Goal: Navigation & Orientation: Find specific page/section

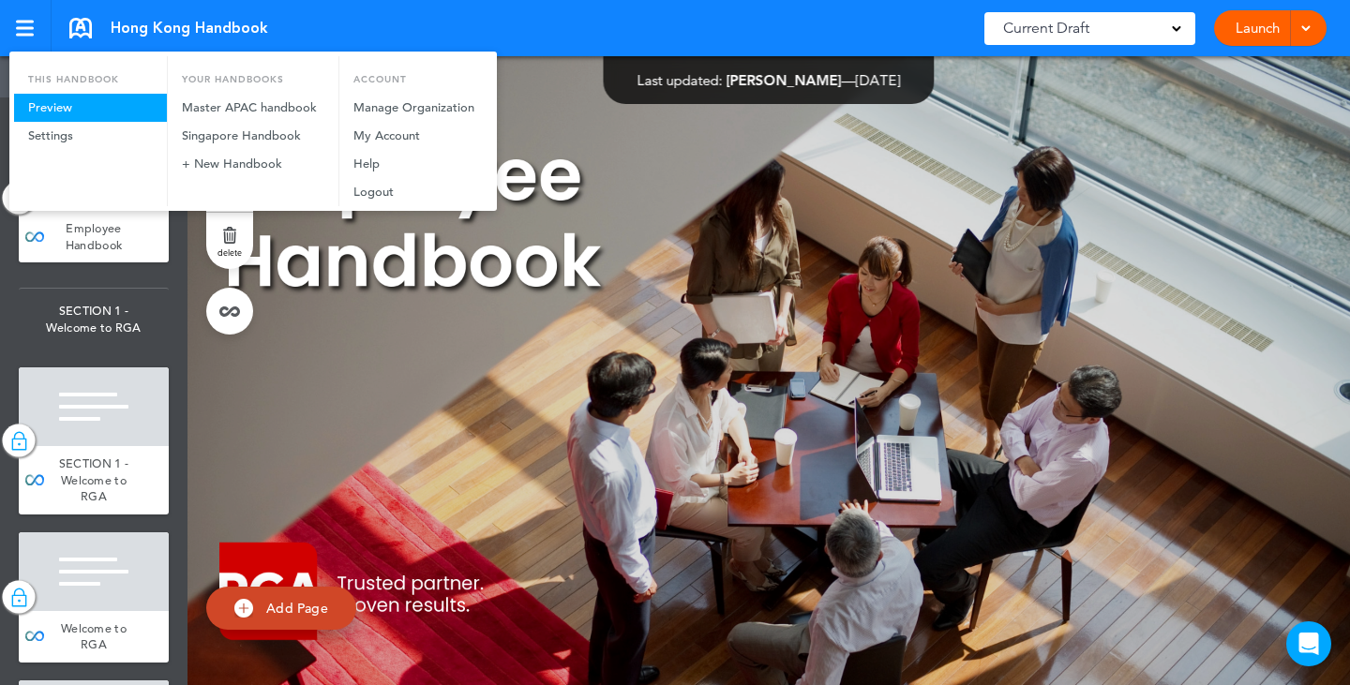
click at [137, 106] on link "Preview" at bounding box center [90, 108] width 153 height 28
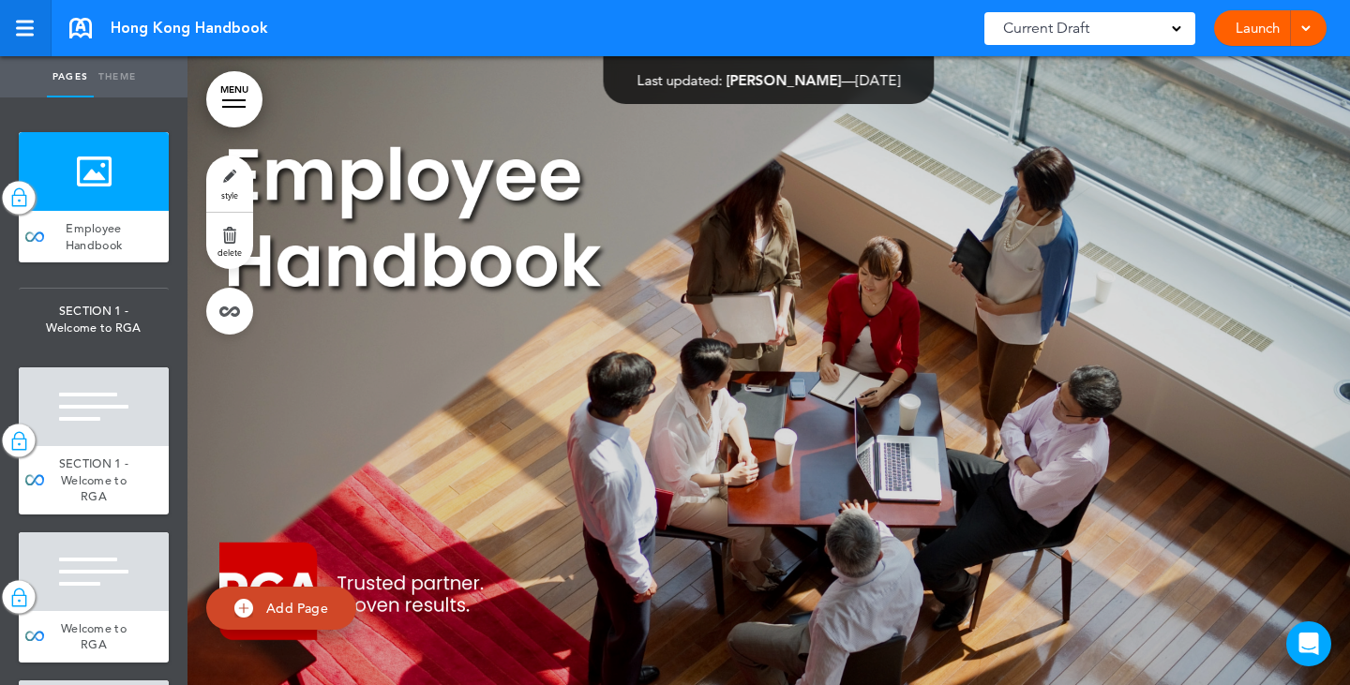
click at [47, 34] on link at bounding box center [26, 28] width 52 height 56
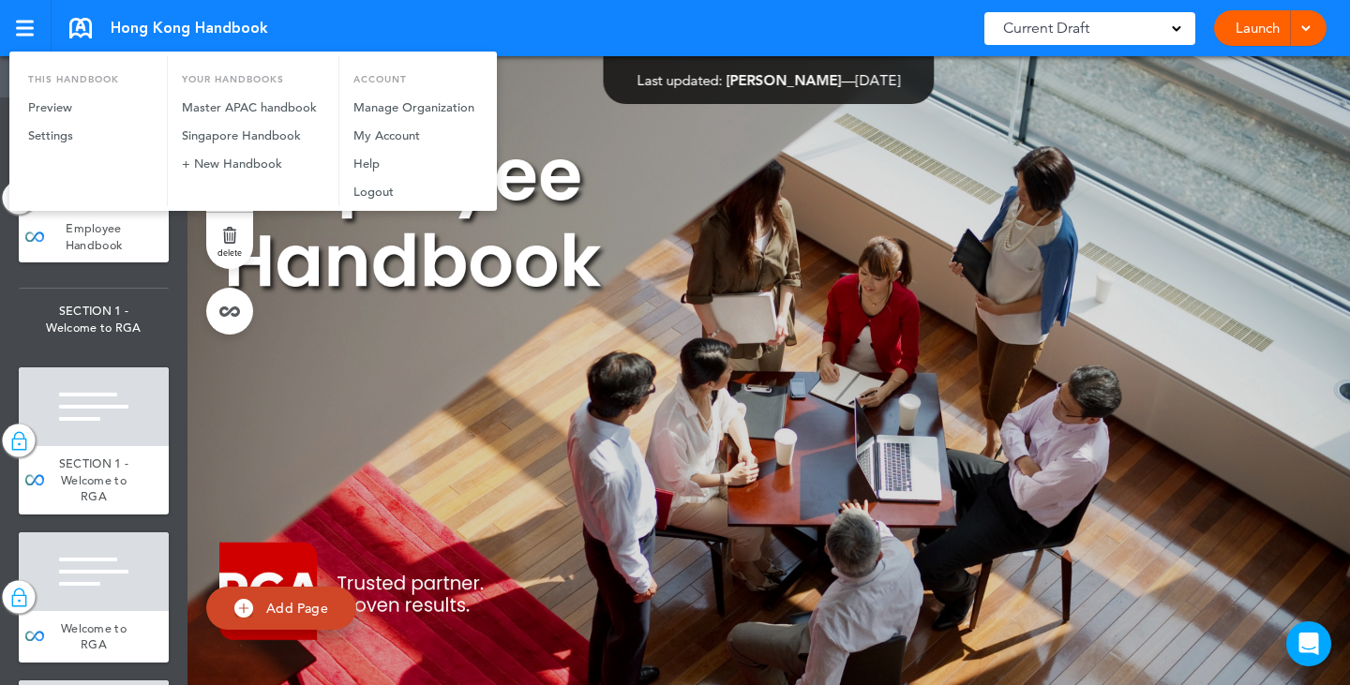
click at [58, 103] on link "Preview" at bounding box center [90, 108] width 153 height 28
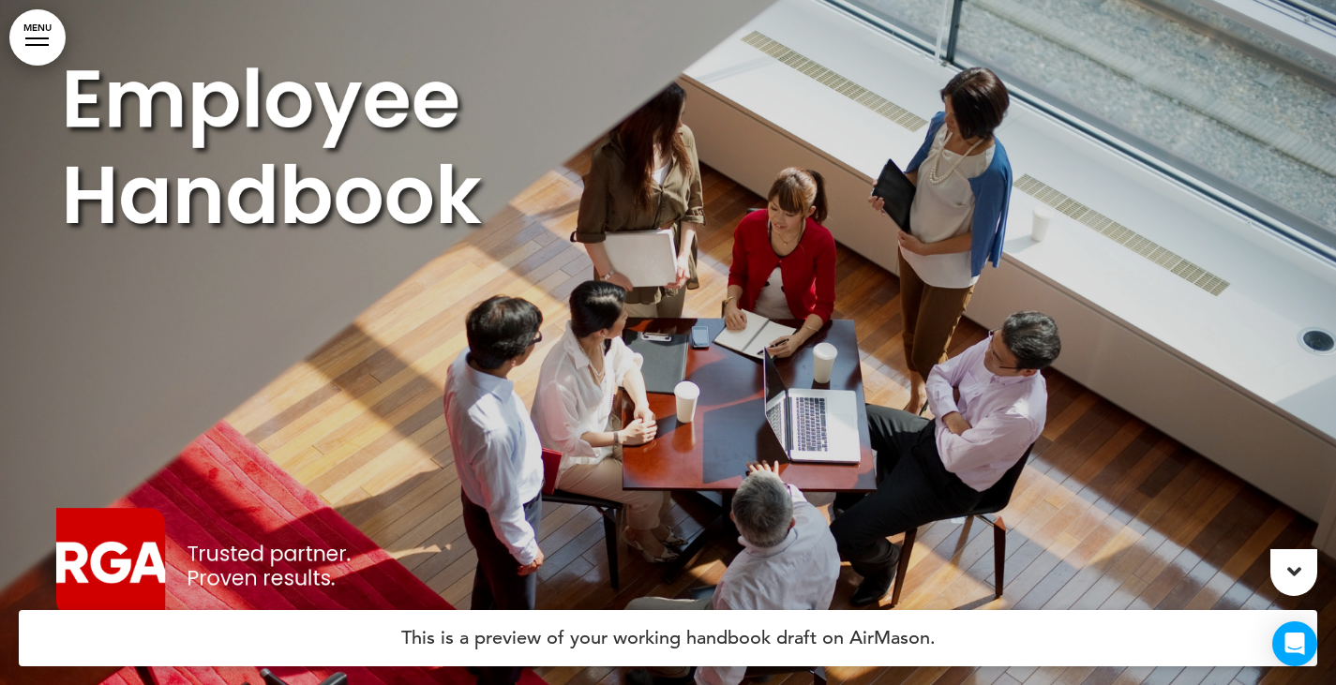
click at [35, 27] on link "MENU" at bounding box center [37, 37] width 56 height 56
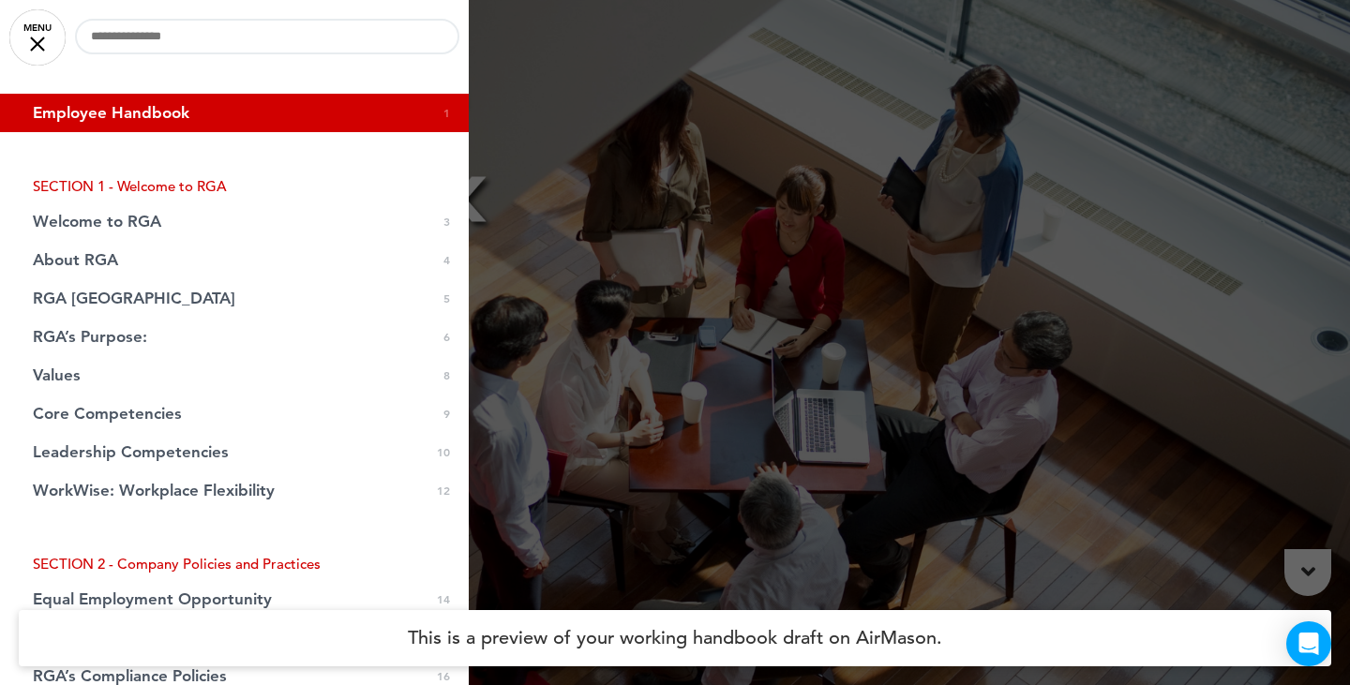
click at [29, 43] on link "MENU" at bounding box center [37, 37] width 56 height 56
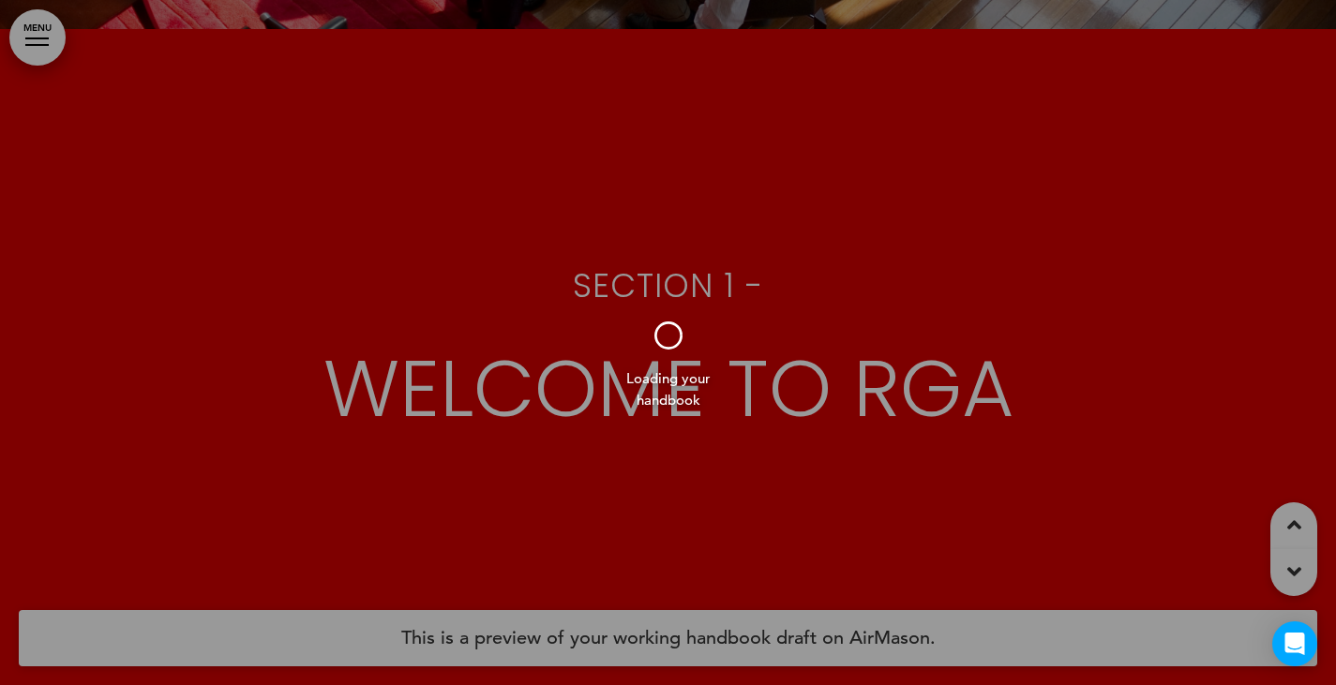
scroll to position [281, 0]
